Goal: Transaction & Acquisition: Book appointment/travel/reservation

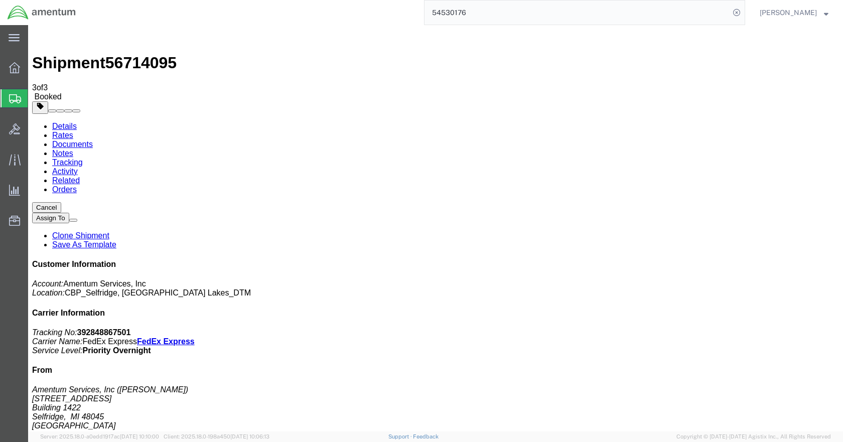
click at [489, 10] on input "54530176" at bounding box center [576, 13] width 305 height 24
type input "56583528"
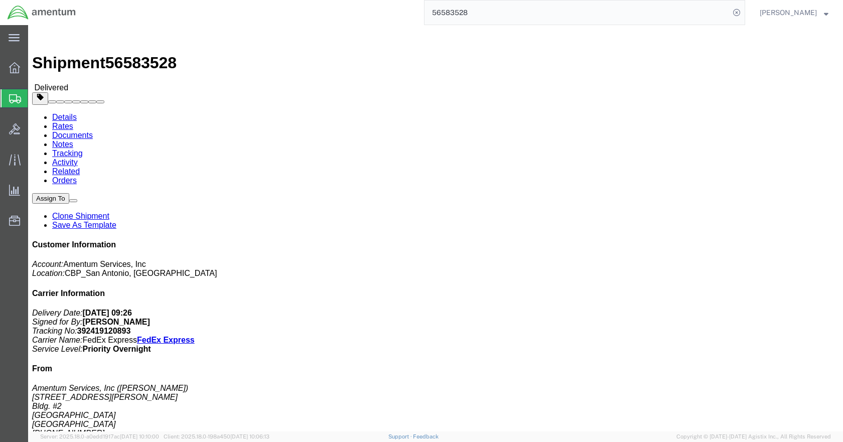
click link "Clone Shipment"
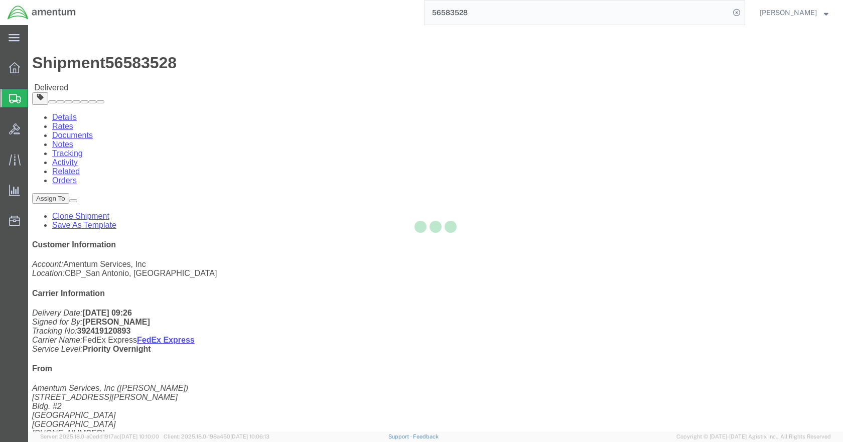
select select "49945"
select select "49921"
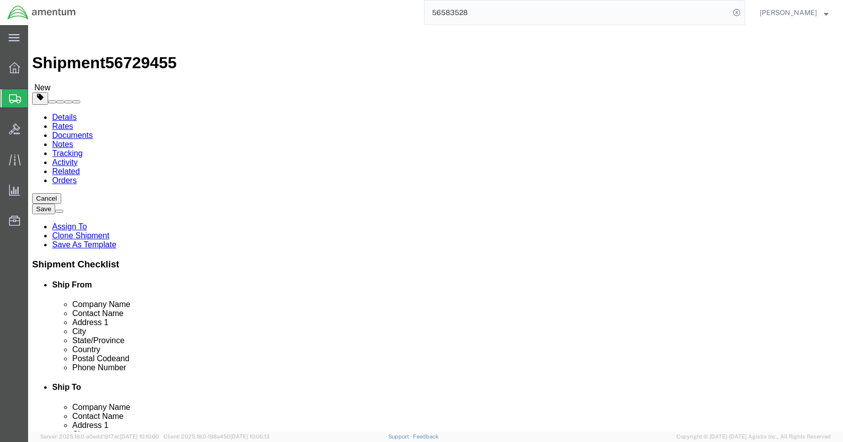
click span
select select "49921"
select select "MI"
select select "49945"
type input "[PERSON_NAME]"
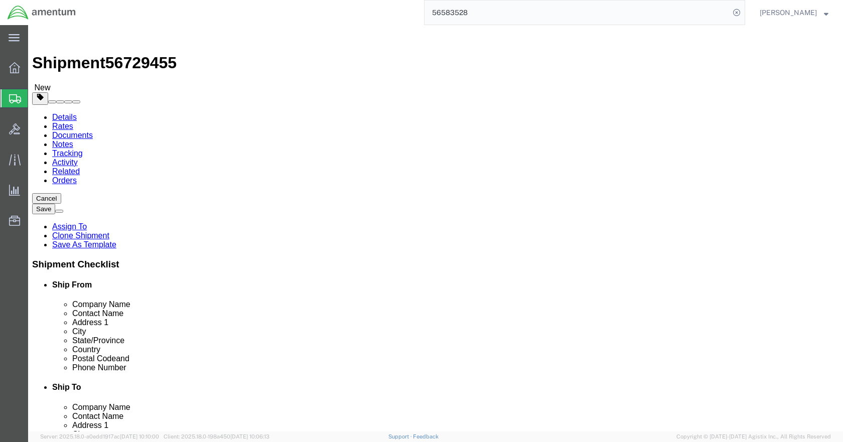
type input "[STREET_ADDRESS][PERSON_NAME]"
type input "Bldg. #2"
type input "San Antonio"
select select "[GEOGRAPHIC_DATA]"
type input "78216"
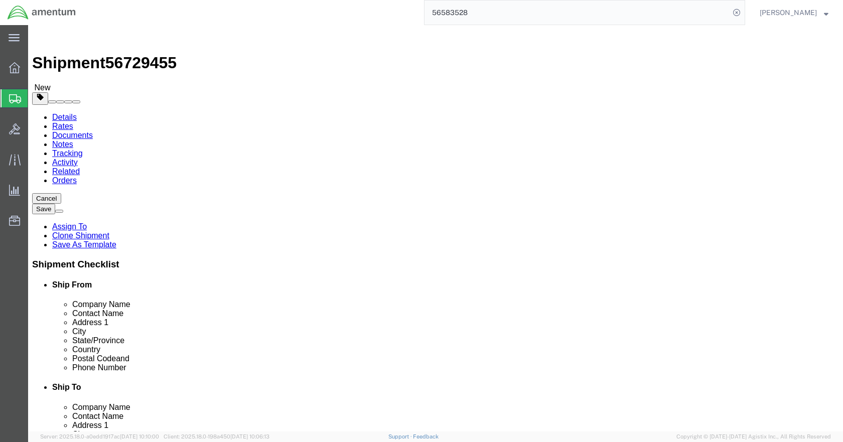
type input "[PHONE_NUMBER]"
type input "[PERSON_NAME][EMAIL_ADDRESS][PERSON_NAME][DOMAIN_NAME]"
drag, startPoint x: 118, startPoint y: 378, endPoint x: 129, endPoint y: 382, distance: 11.6
click input "checkbox"
checkbox input "false"
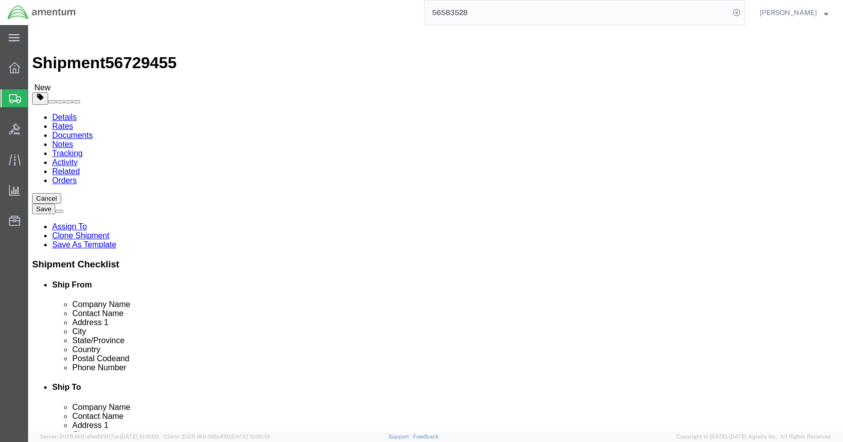
click input "checkbox"
checkbox input "false"
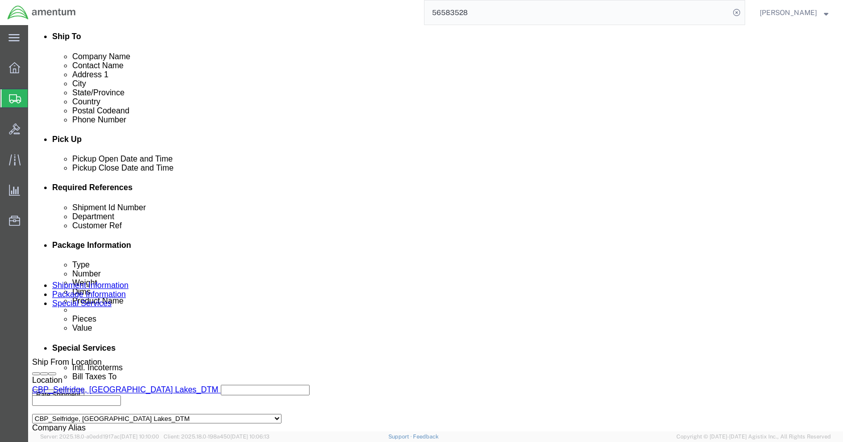
scroll to position [351, 0]
click icon
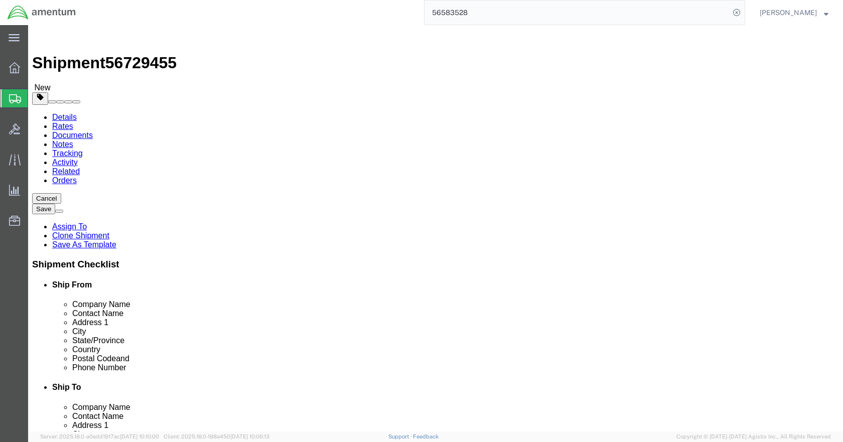
click button "Rate Shipment"
